Goal: Task Accomplishment & Management: Manage account settings

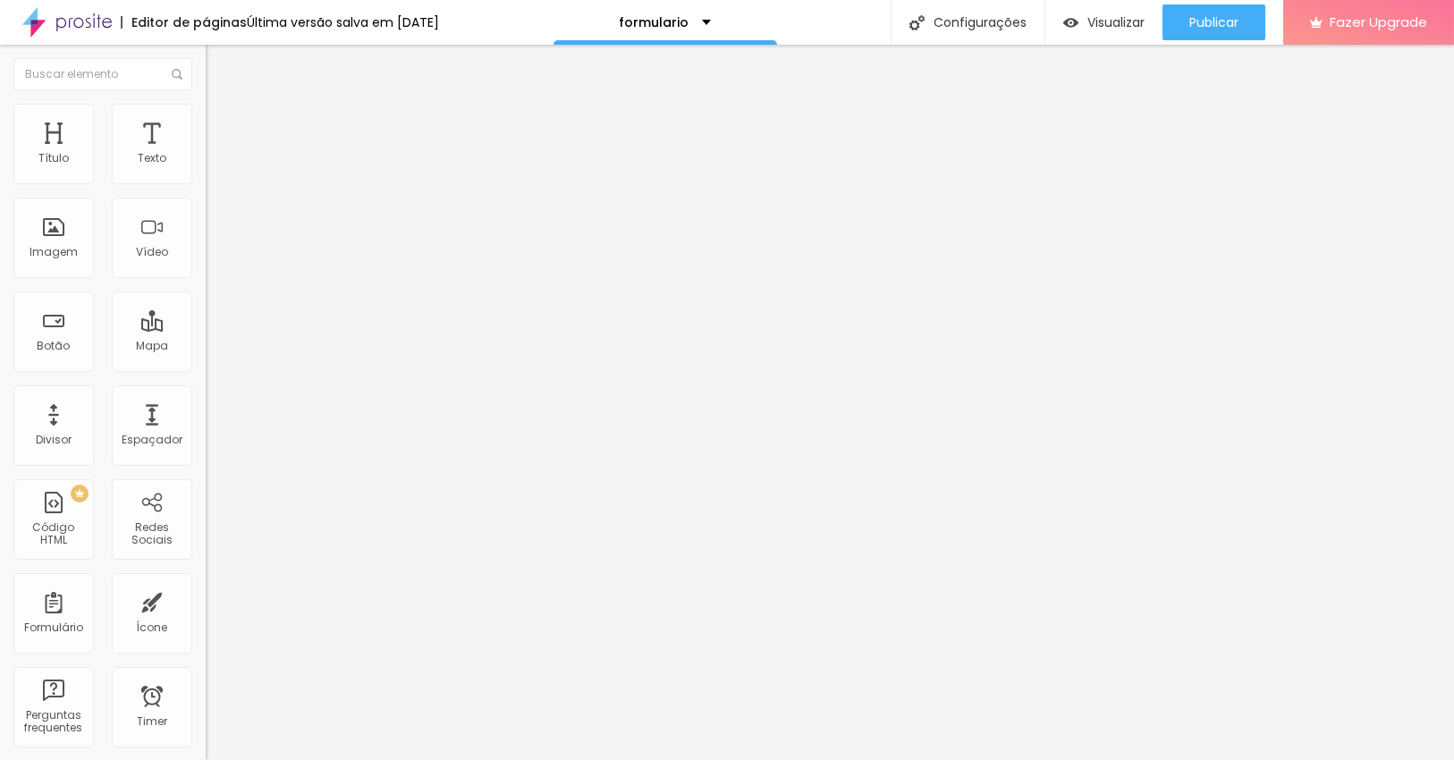
click at [206, 117] on li "Estilo" at bounding box center [309, 113] width 206 height 18
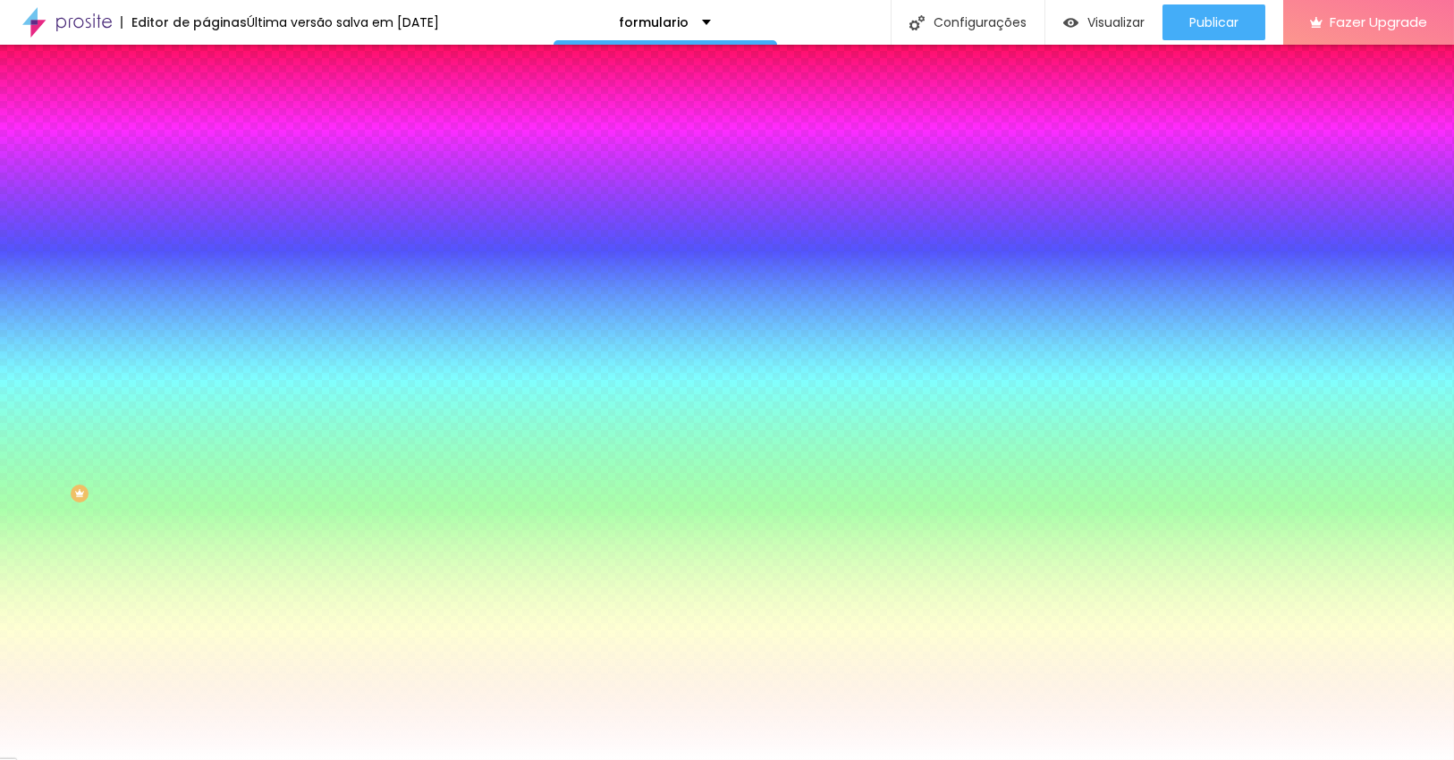
click at [206, 122] on li "Avançado" at bounding box center [309, 131] width 206 height 18
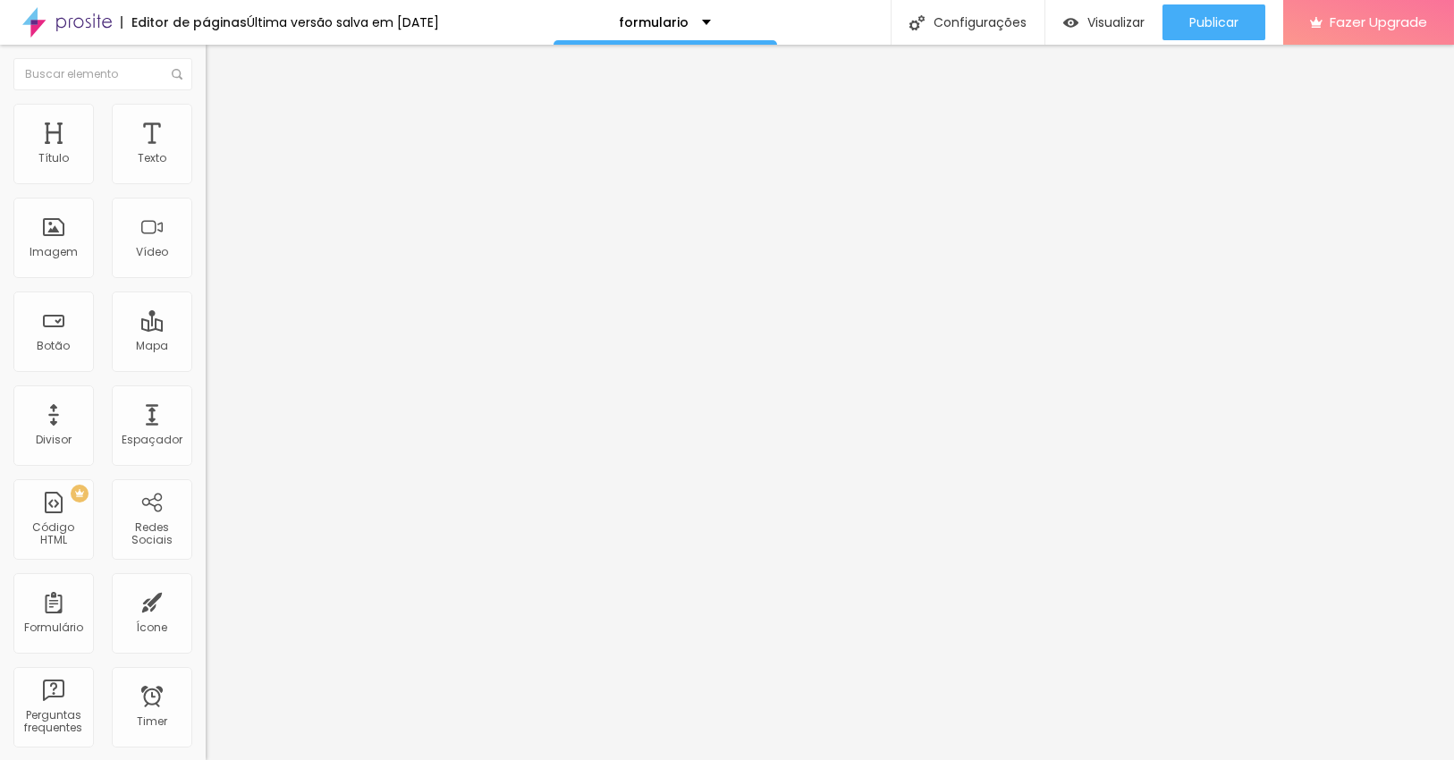
click at [206, 118] on li "Estilo" at bounding box center [309, 113] width 206 height 18
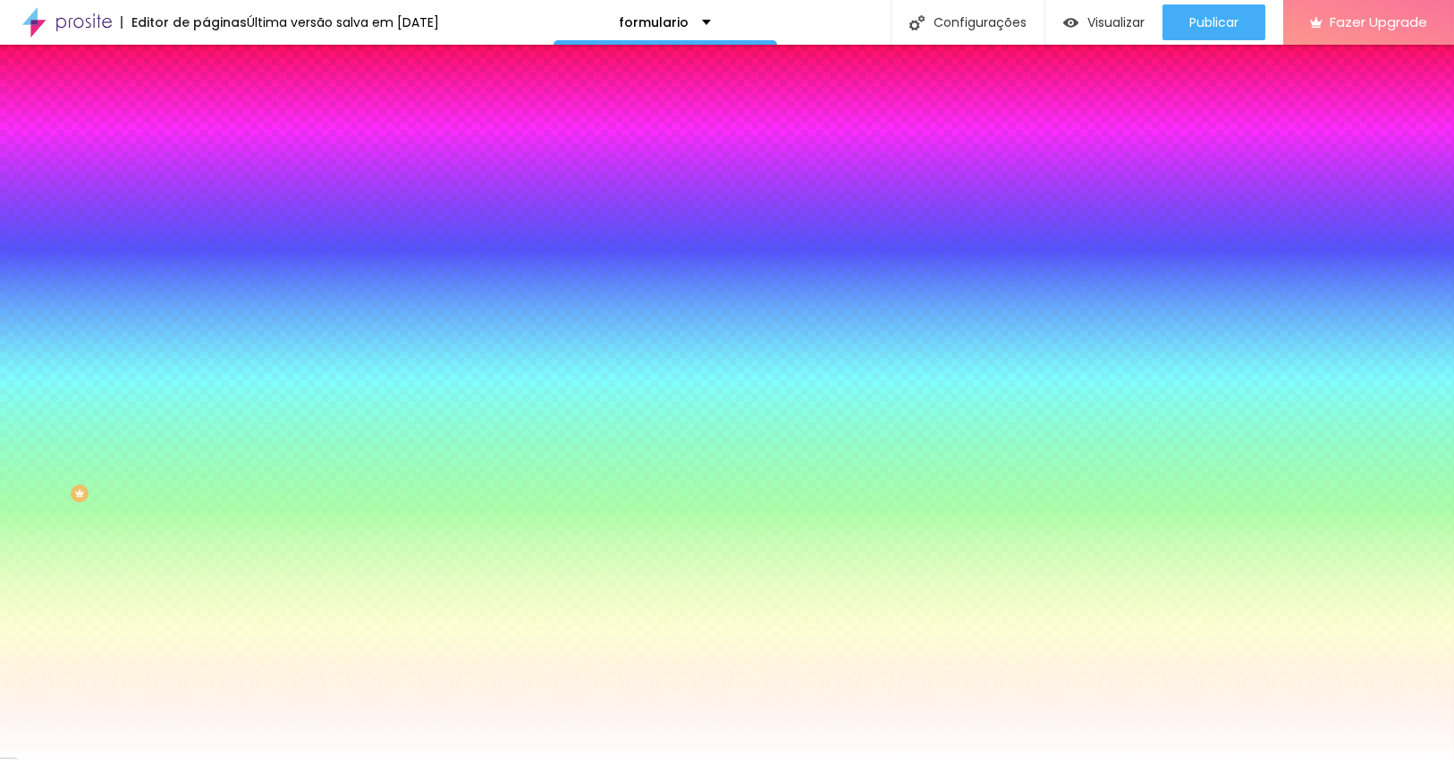
click at [206, 104] on li "Conteúdo" at bounding box center [309, 95] width 206 height 18
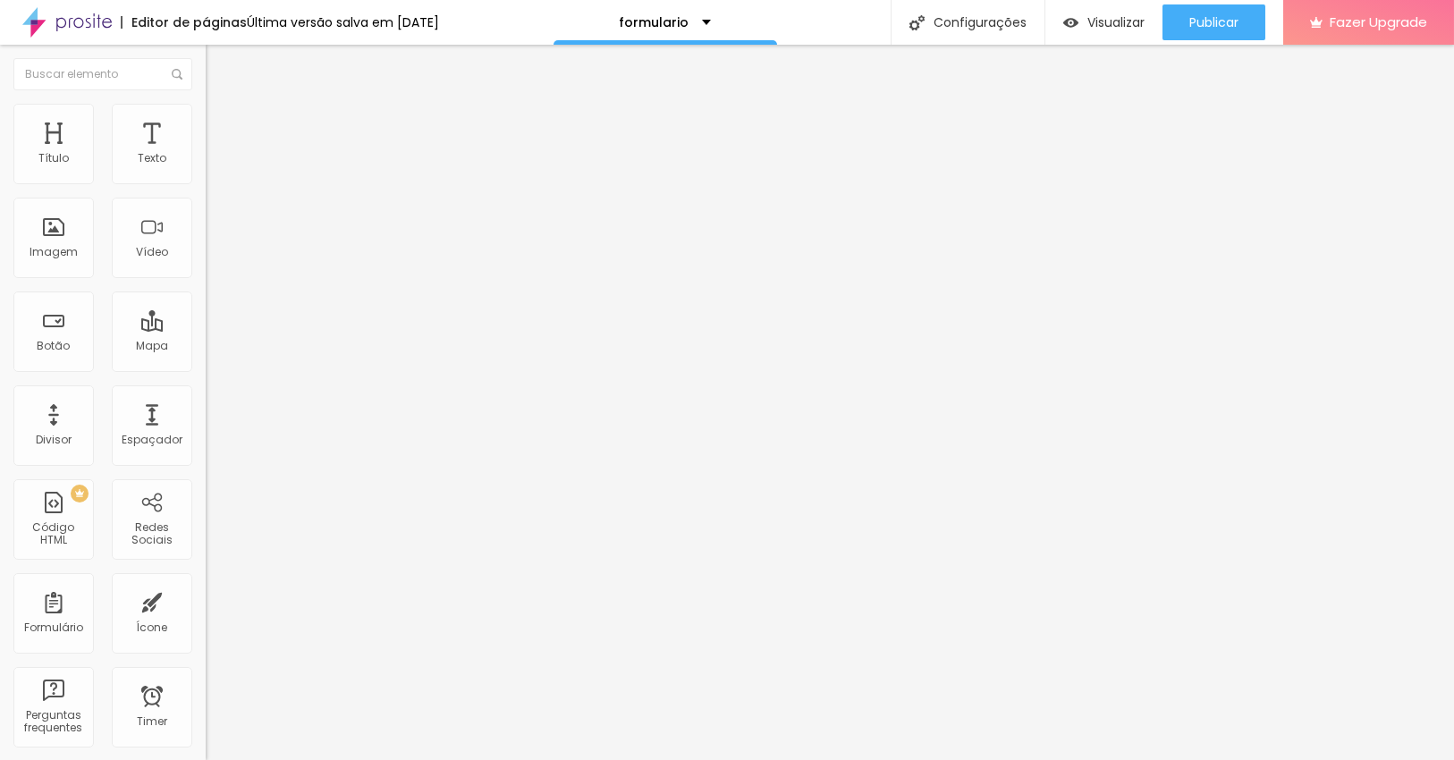
click at [217, 174] on div "Contactos" at bounding box center [308, 166] width 182 height 16
click at [114, 759] on div "Contactos" at bounding box center [89, 772] width 170 height 11
click at [206, 181] on img at bounding box center [211, 186] width 11 height 11
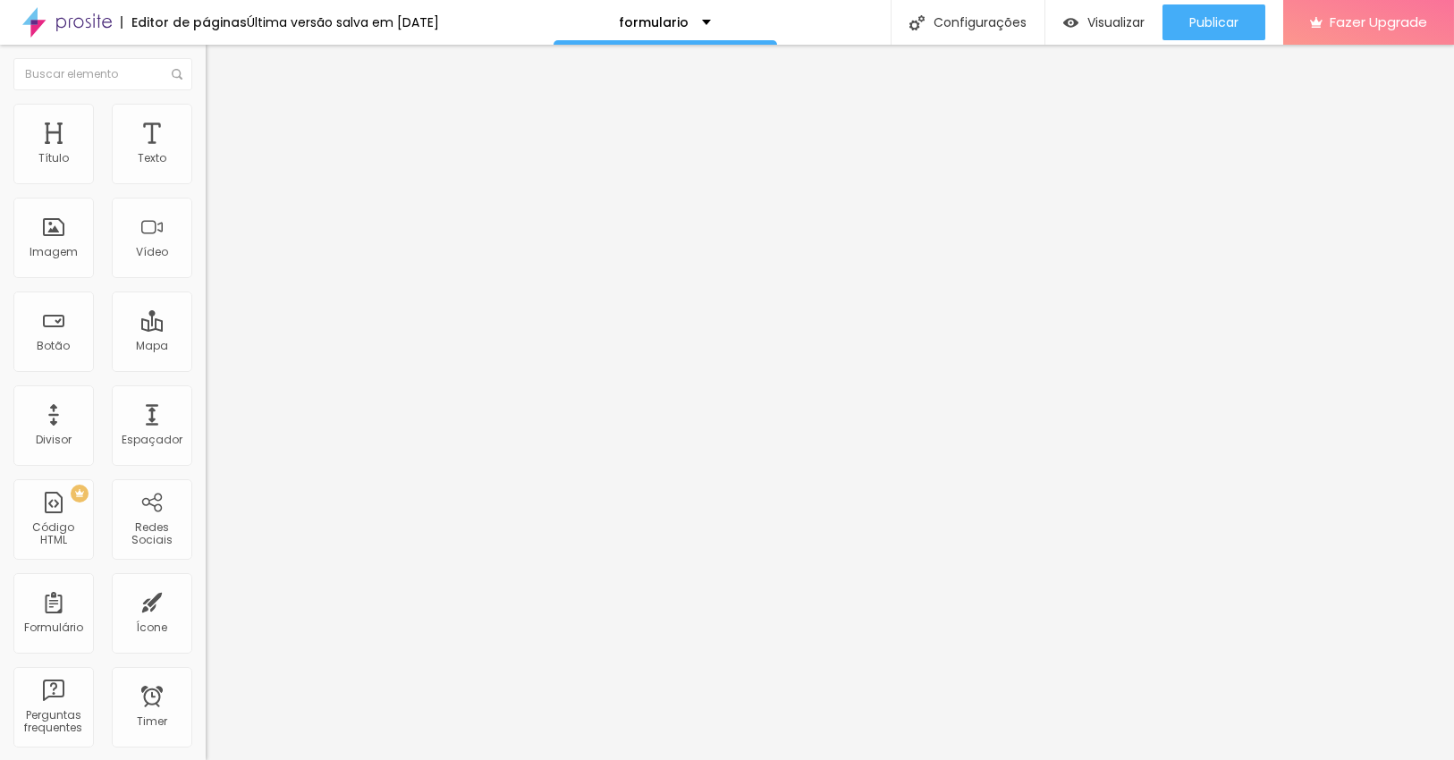
scroll to position [224, 0]
drag, startPoint x: 555, startPoint y: 580, endPoint x: 419, endPoint y: 585, distance: 136.0
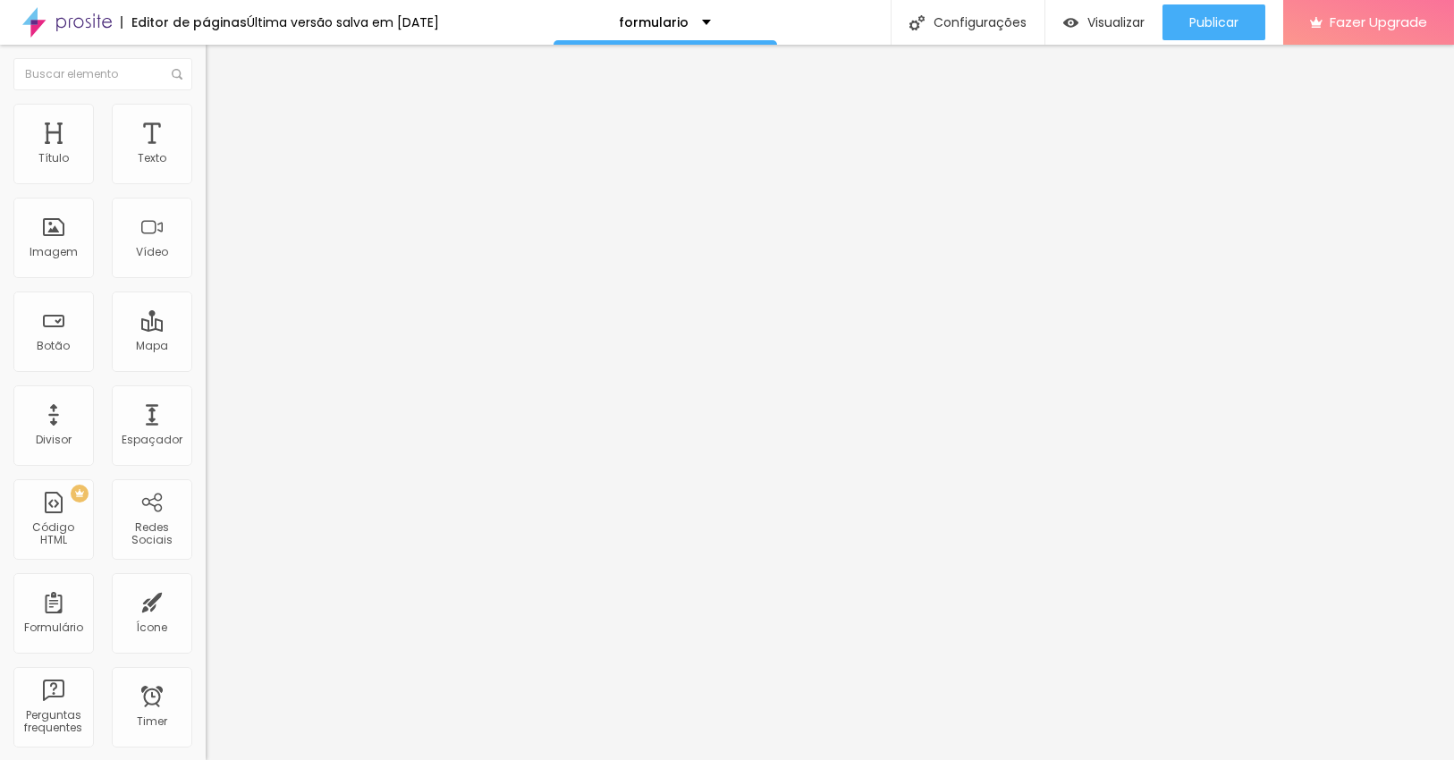
type input "C"
type input "Telemovel"
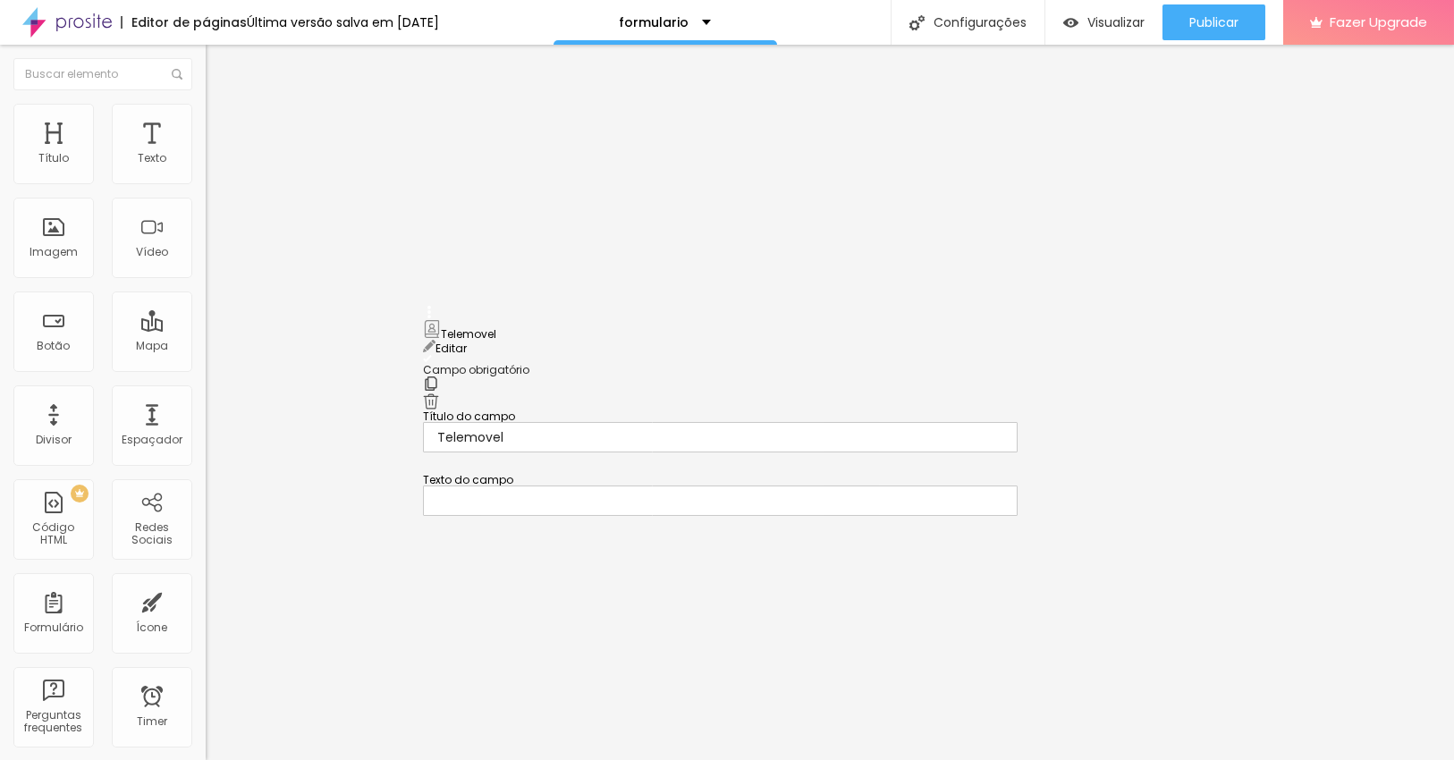
drag, startPoint x: 421, startPoint y: 441, endPoint x: 450, endPoint y: 324, distance: 120.6
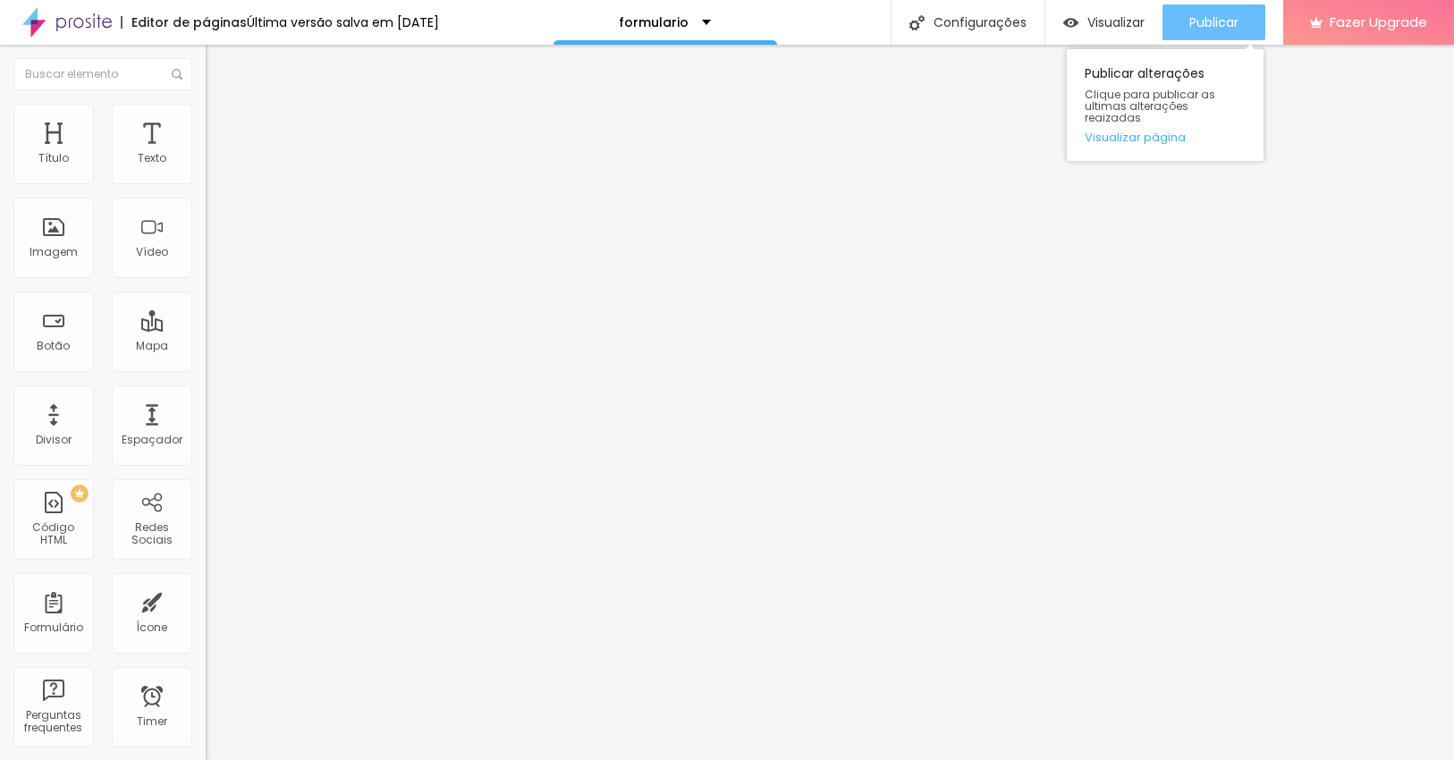
click at [1234, 21] on span "Publicar" at bounding box center [1213, 22] width 49 height 14
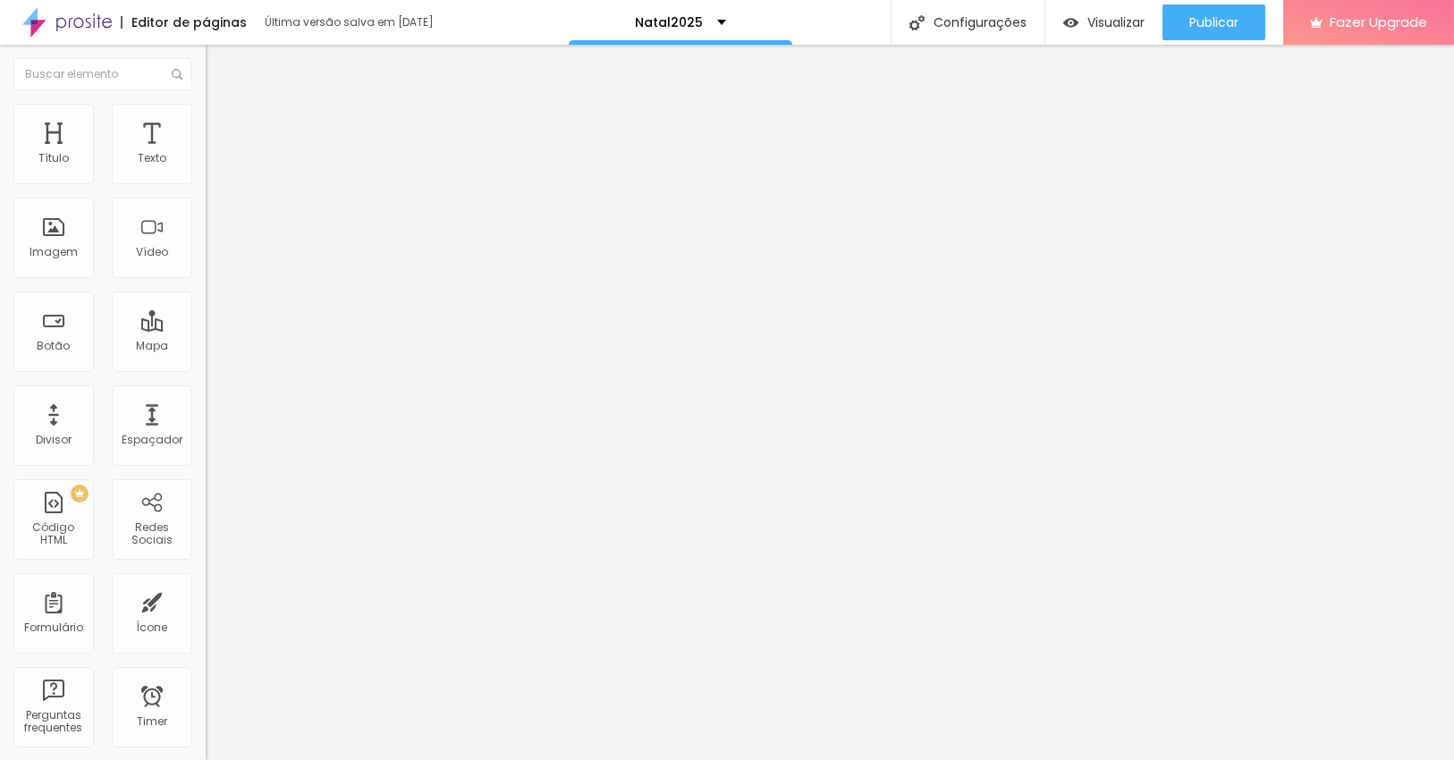
click at [206, 173] on div "Formulário Contactos" at bounding box center [309, 166] width 206 height 54
click at [206, 181] on img at bounding box center [211, 186] width 11 height 11
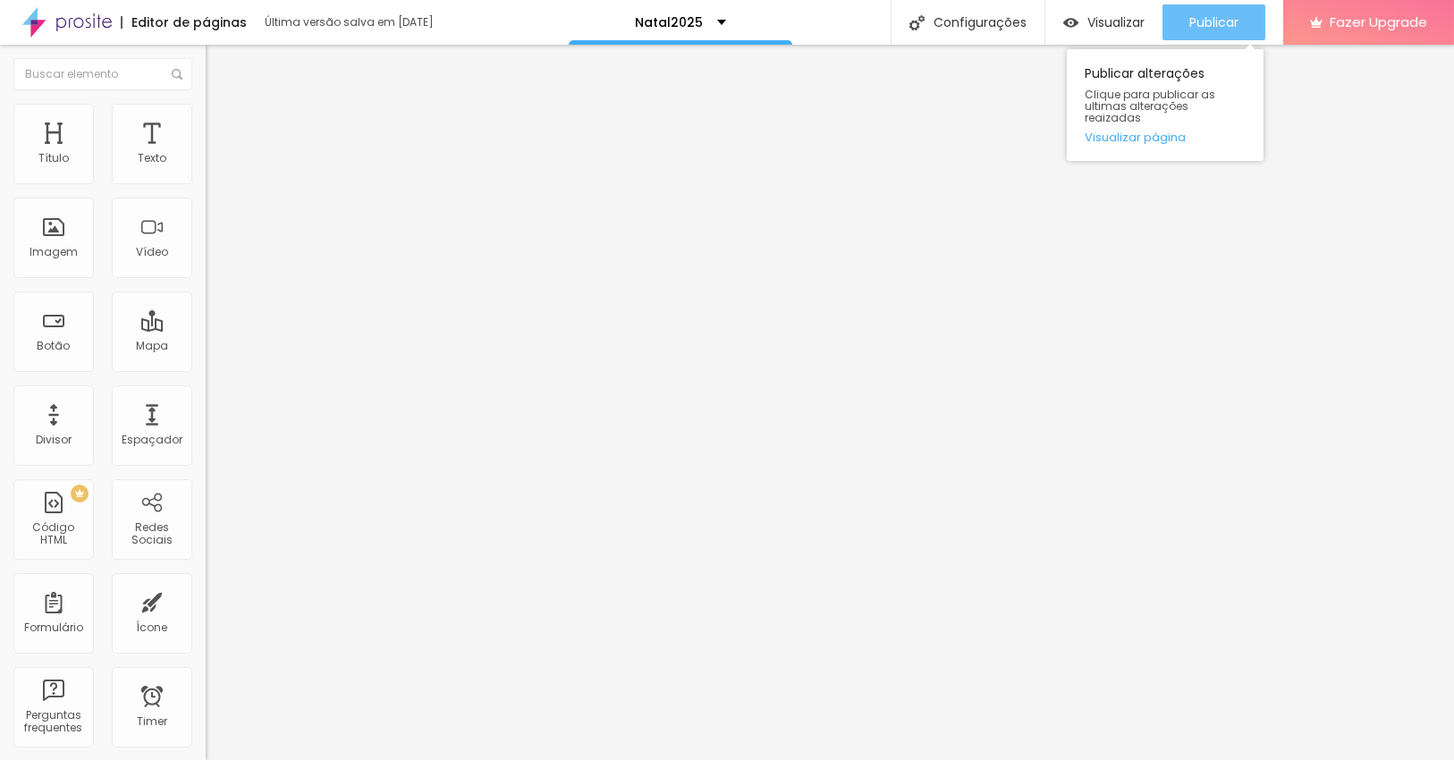
click at [1219, 19] on span "Publicar" at bounding box center [1213, 22] width 49 height 14
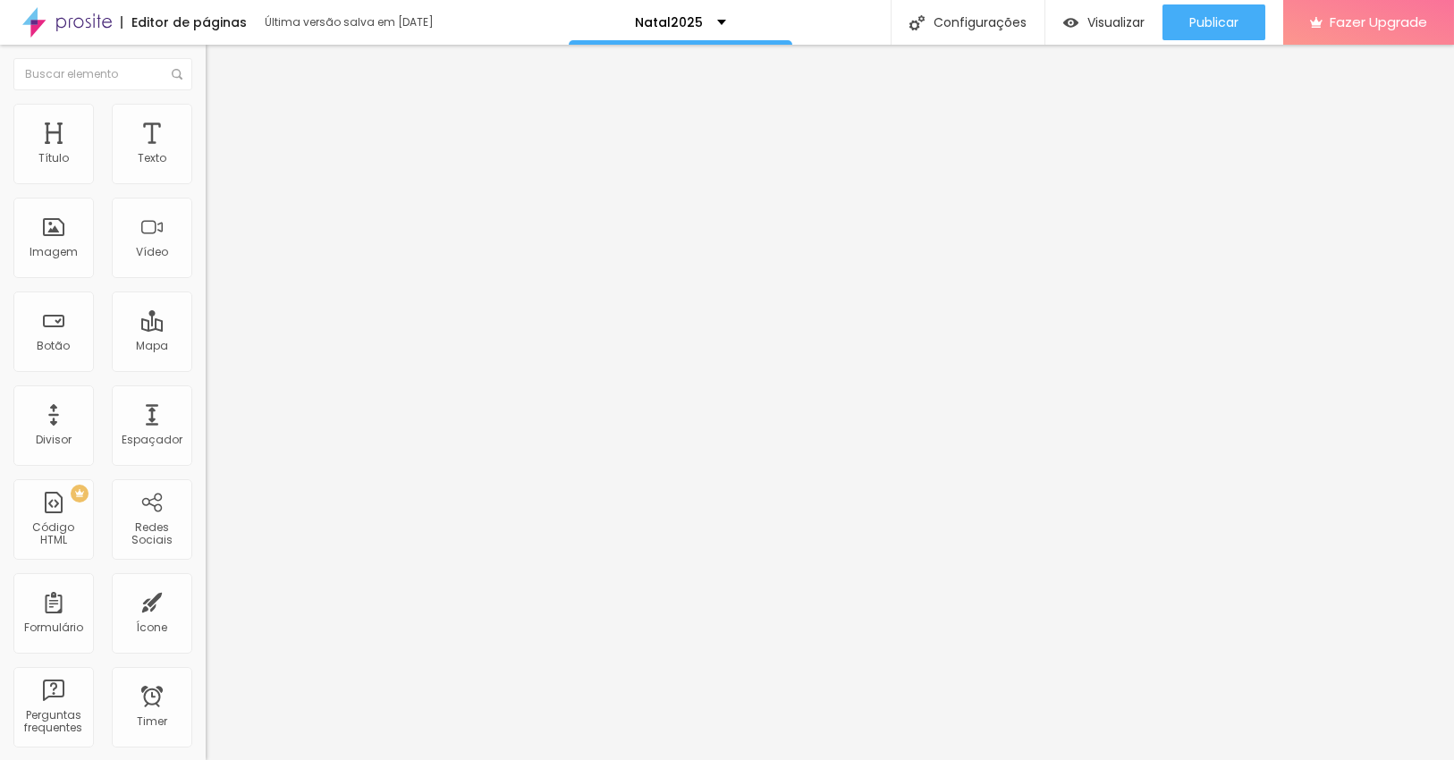
click at [219, 62] on img "button" at bounding box center [226, 65] width 14 height 14
click at [20, 62] on input "text" at bounding box center [102, 74] width 179 height 32
